Goal: Task Accomplishment & Management: Use online tool/utility

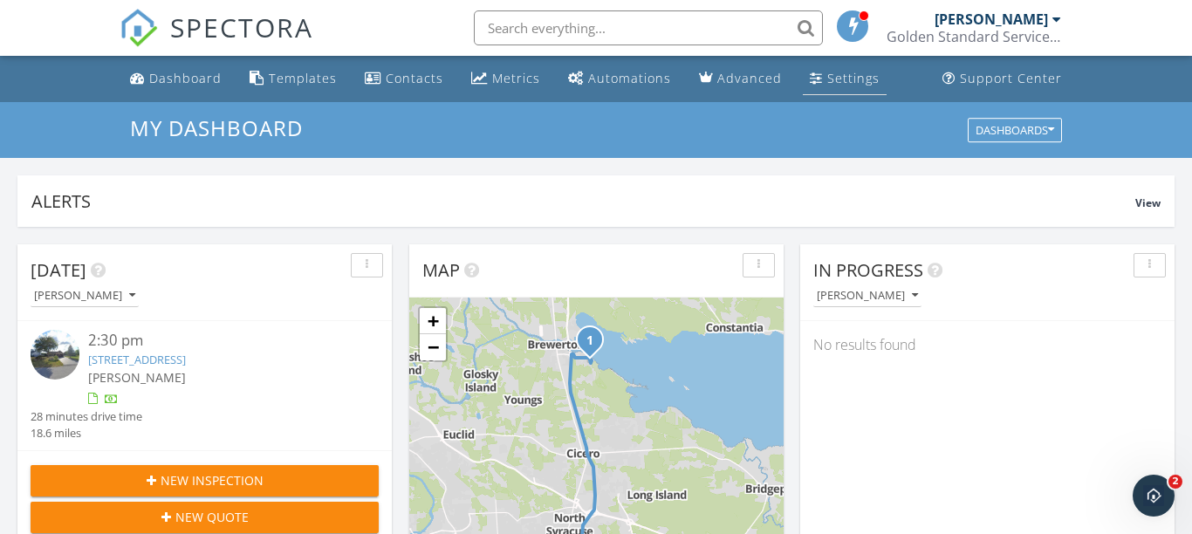
click at [846, 82] on div "Settings" at bounding box center [853, 78] width 52 height 17
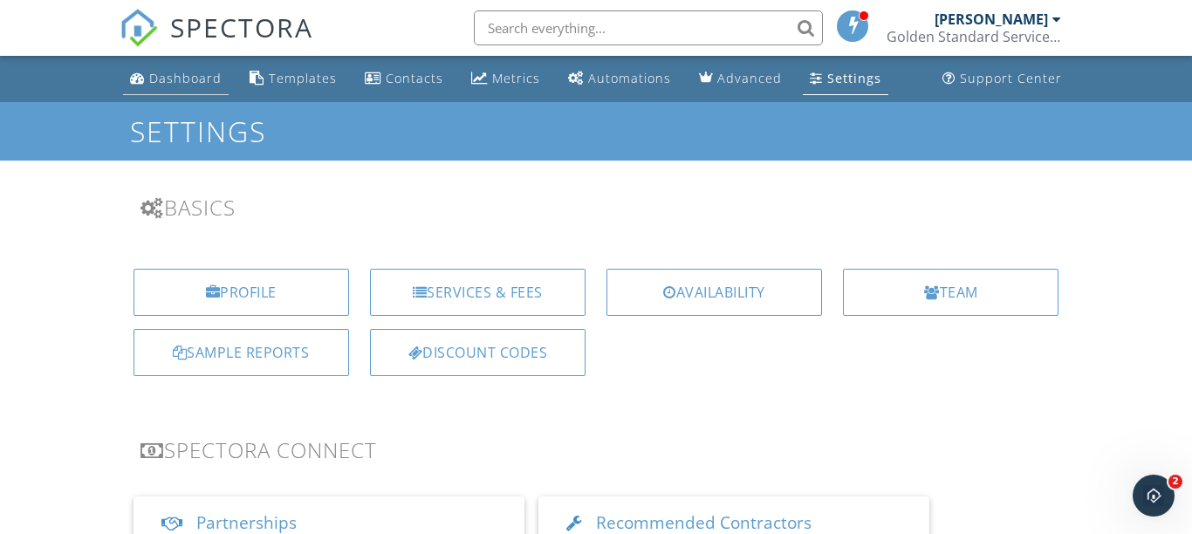
click at [190, 81] on div "Dashboard" at bounding box center [185, 78] width 72 height 17
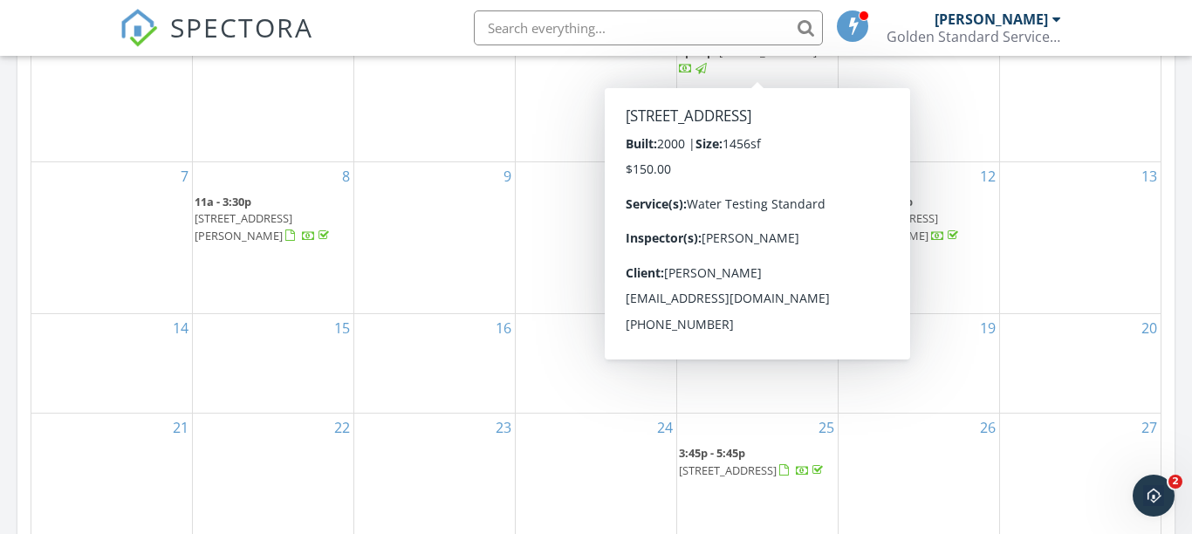
scroll to position [942, 0]
click at [328, 318] on div "15" at bounding box center [273, 364] width 161 height 99
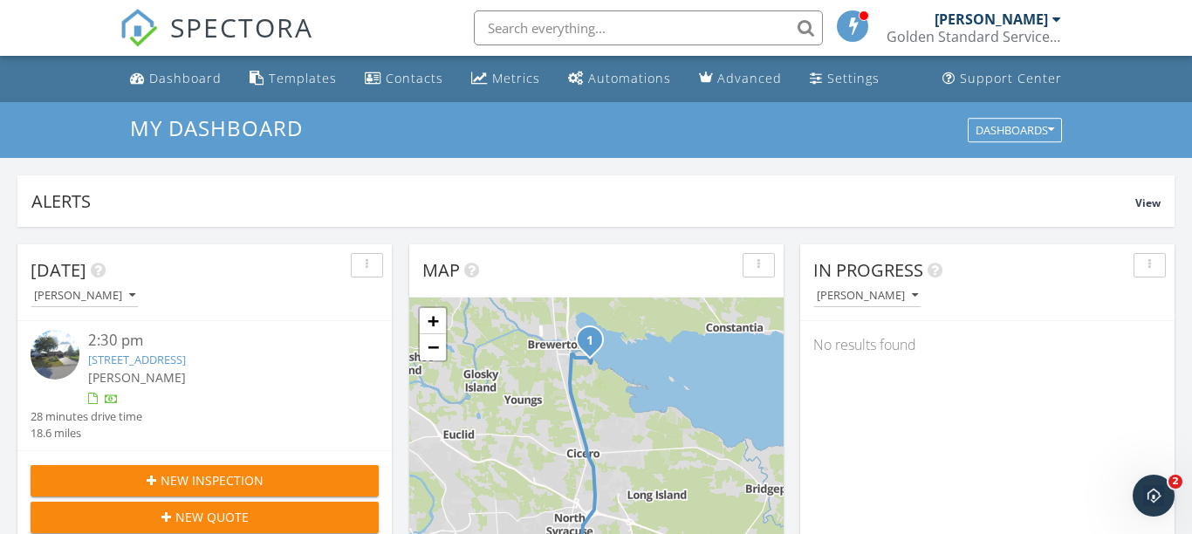
scroll to position [0, 0]
click at [869, 79] on link "Settings" at bounding box center [845, 79] width 84 height 32
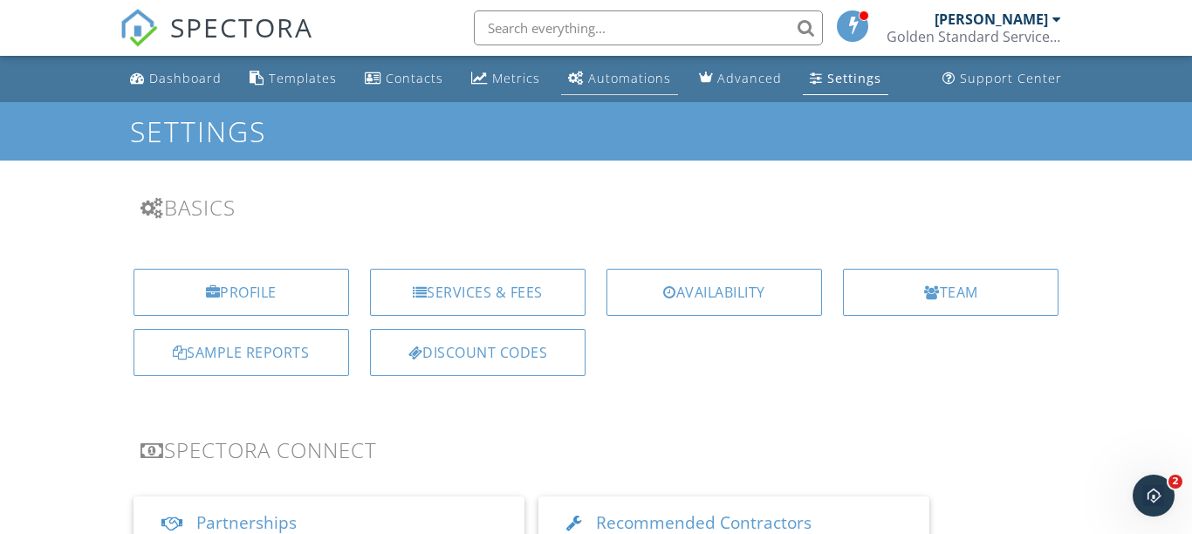
click at [662, 80] on div "Automations" at bounding box center [629, 78] width 83 height 17
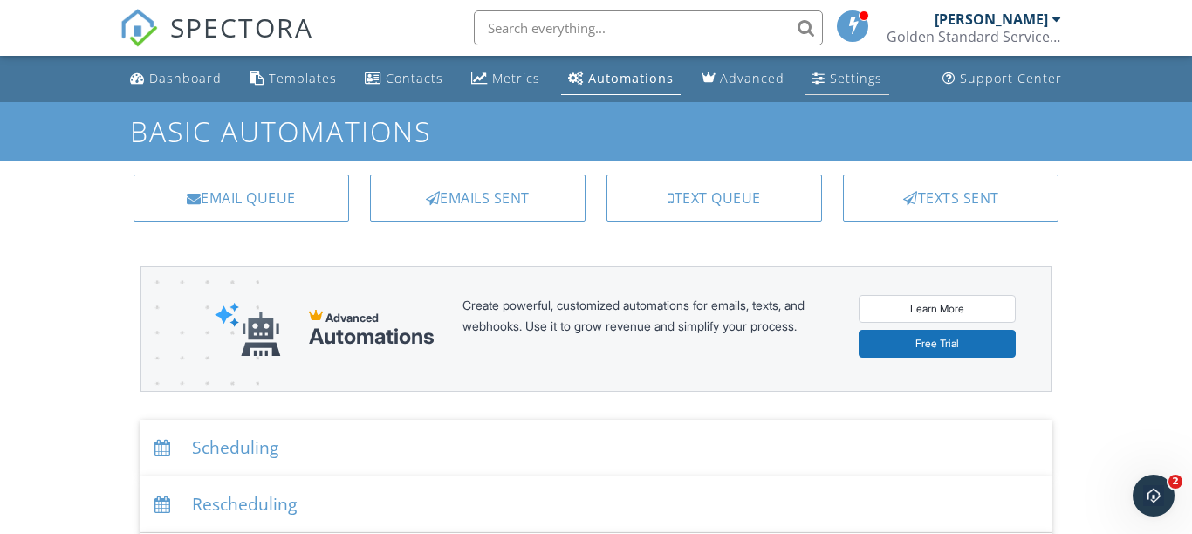
click at [846, 86] on link "Settings" at bounding box center [847, 79] width 84 height 32
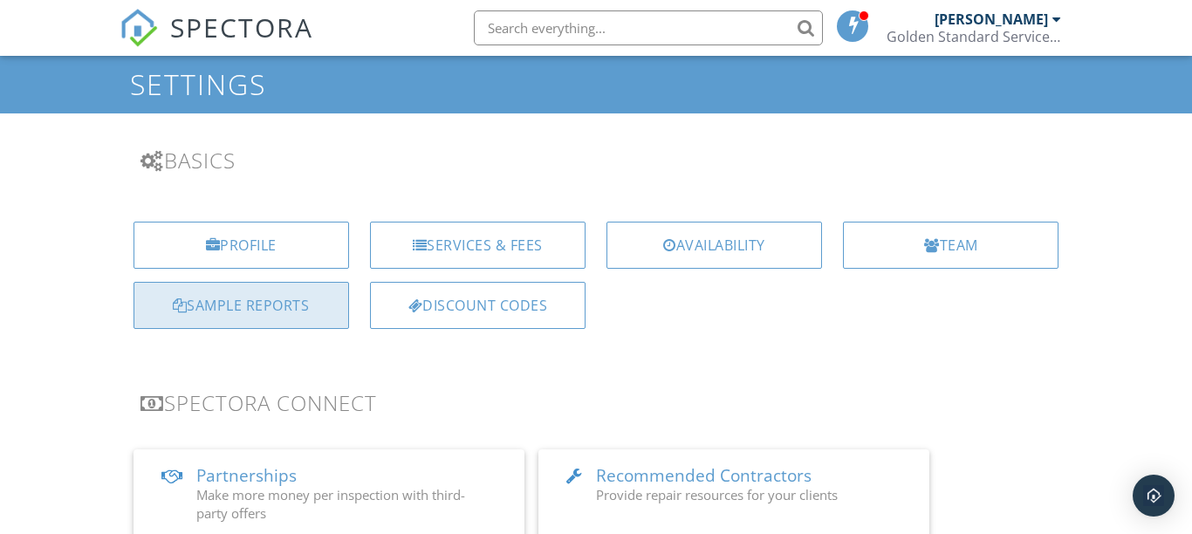
click at [292, 318] on div "Sample Reports" at bounding box center [242, 305] width 216 height 47
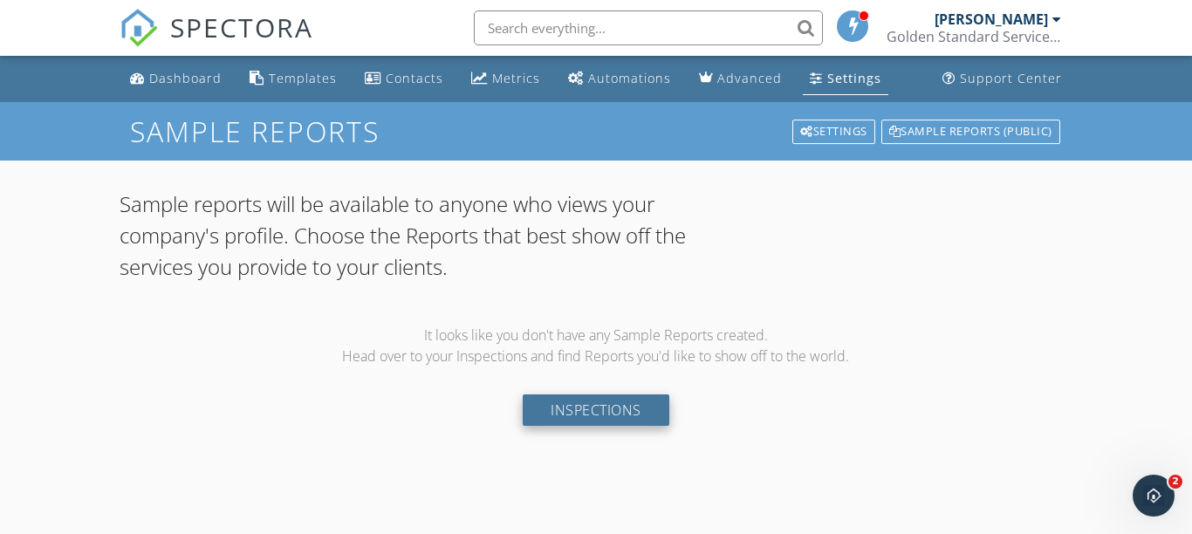
click at [581, 409] on link "Inspections" at bounding box center [596, 409] width 147 height 31
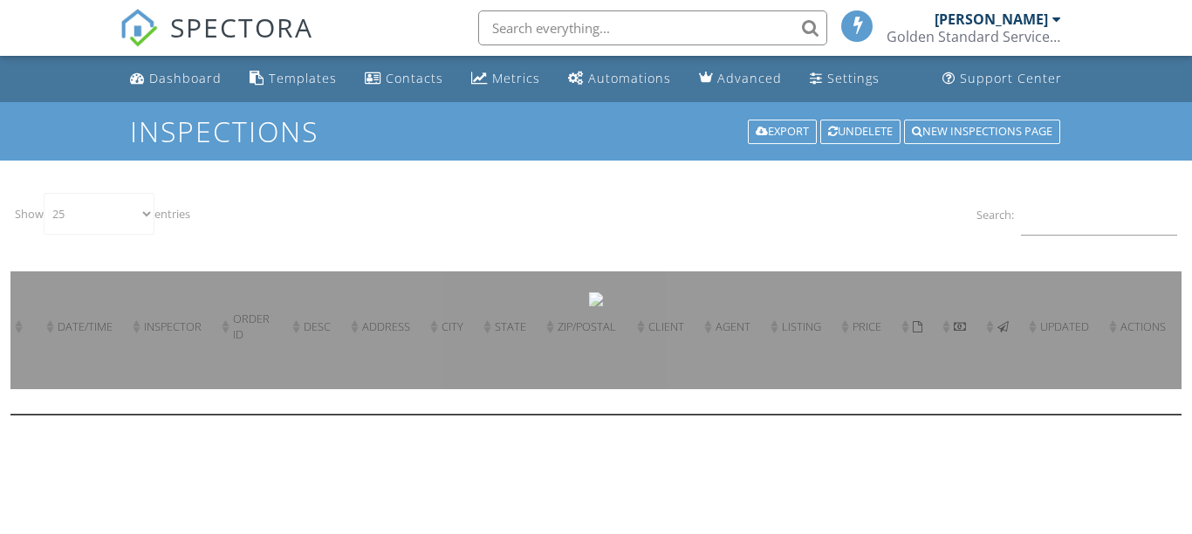
select select "25"
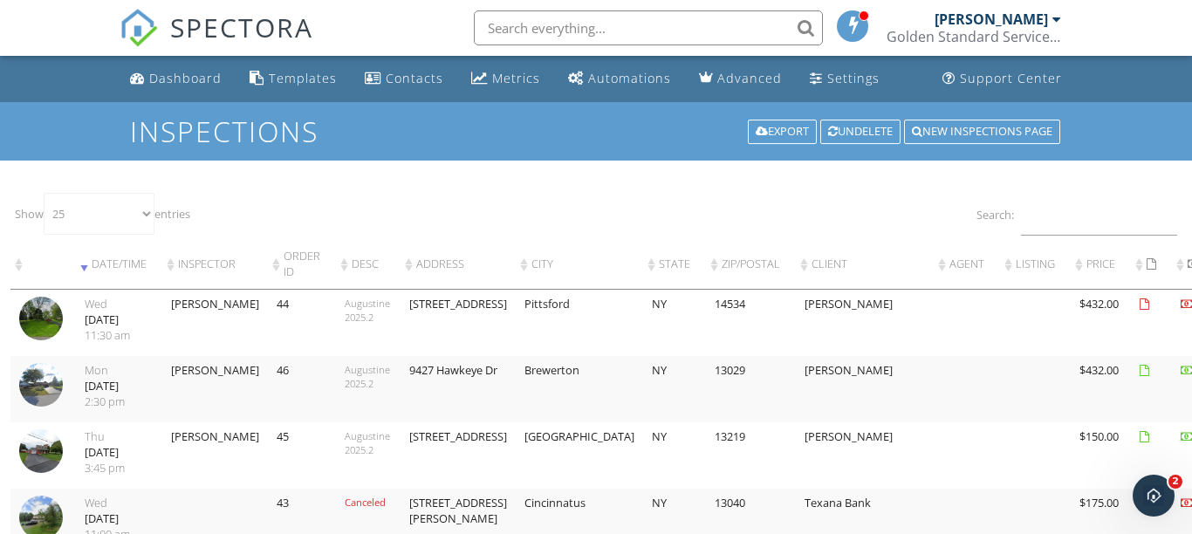
click at [934, 415] on td at bounding box center [967, 389] width 66 height 66
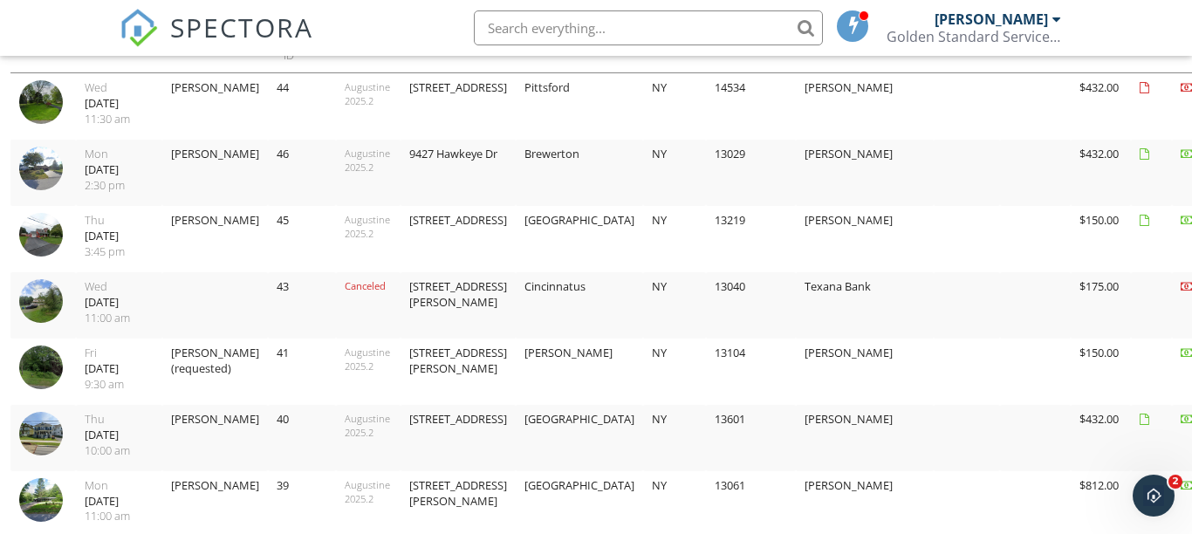
scroll to position [221, 0]
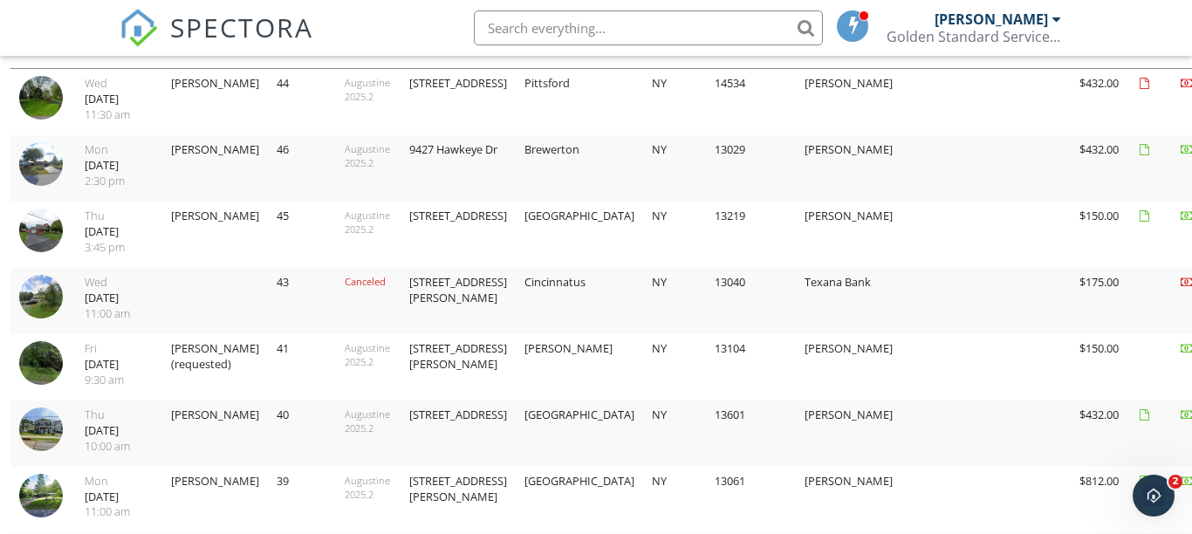
click at [45, 284] on img at bounding box center [41, 297] width 44 height 44
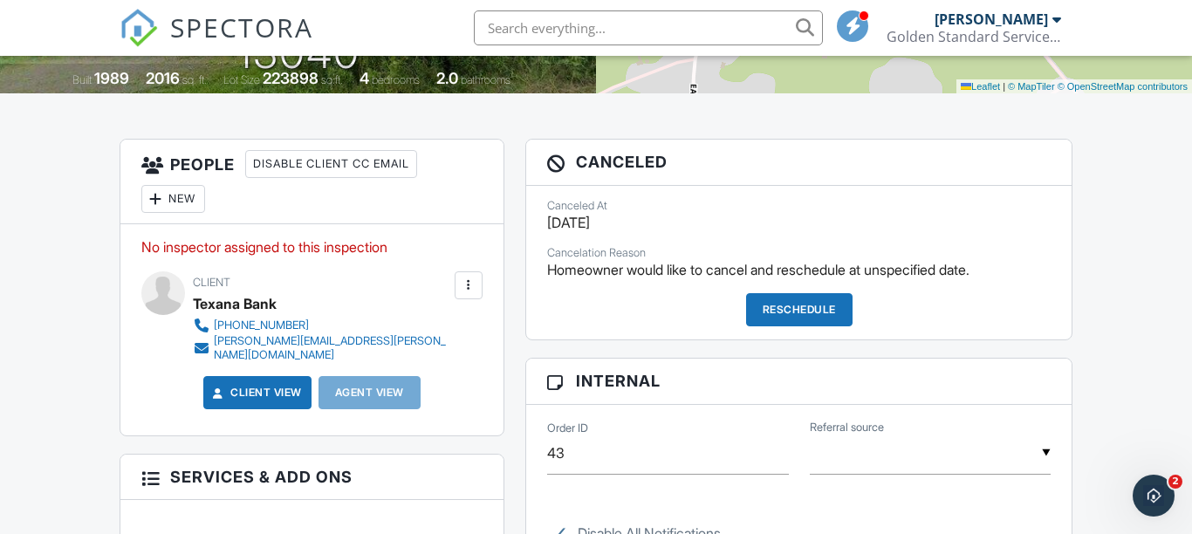
click at [373, 343] on div "[PERSON_NAME][EMAIL_ADDRESS][PERSON_NAME][DOMAIN_NAME]" at bounding box center [332, 348] width 236 height 28
